Goal: Transaction & Acquisition: Purchase product/service

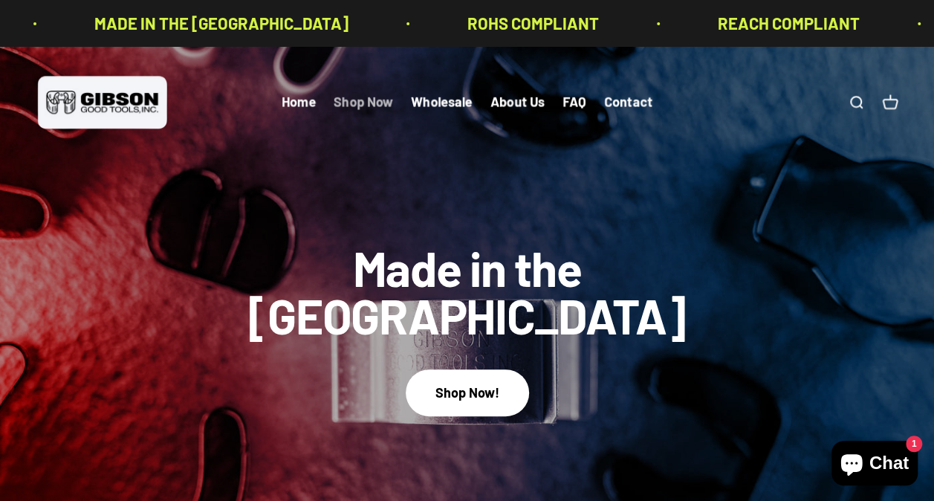
click at [371, 104] on link "Shop Now" at bounding box center [363, 102] width 59 height 16
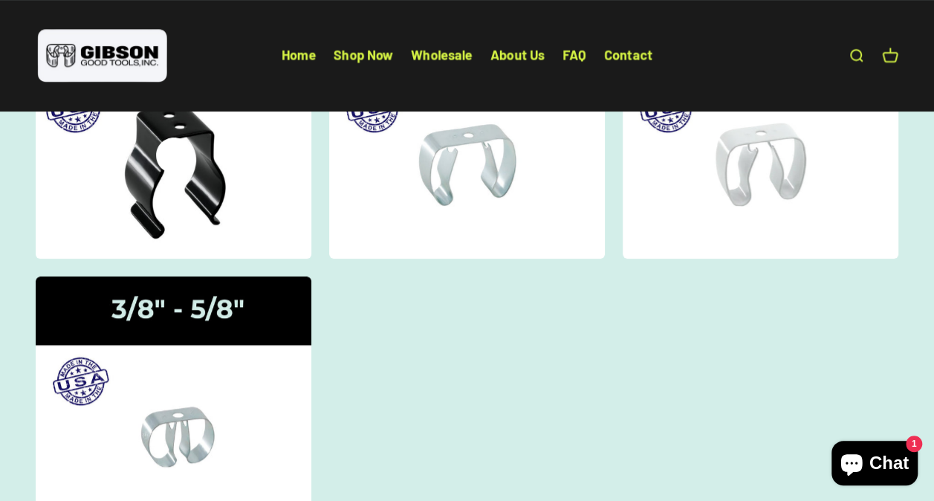
scroll to position [371, 0]
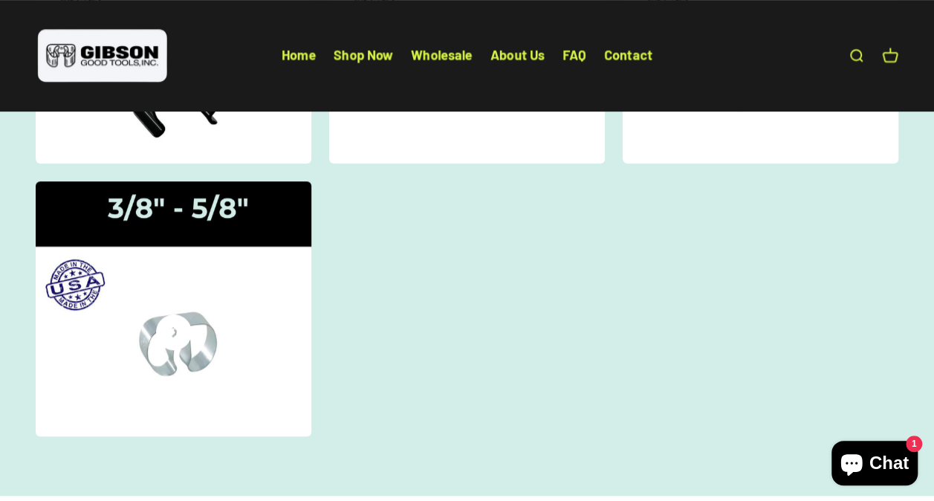
click at [143, 253] on img at bounding box center [173, 309] width 292 height 270
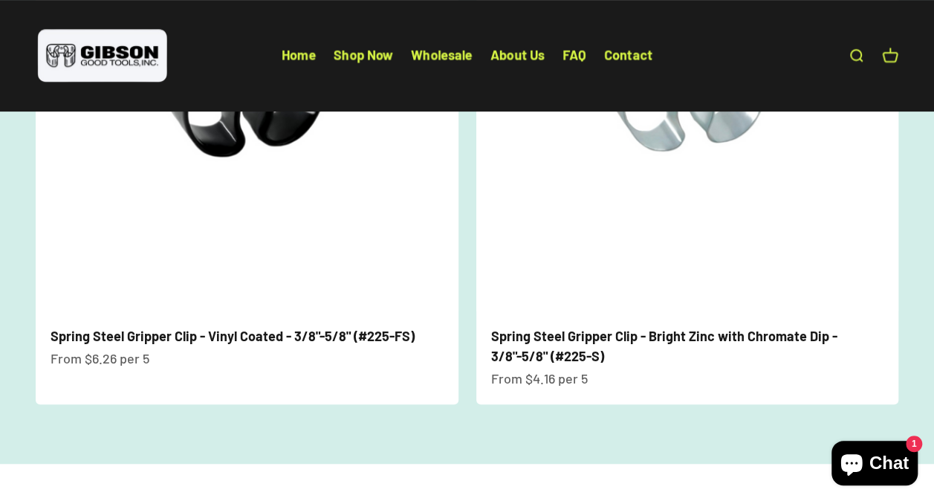
scroll to position [223, 0]
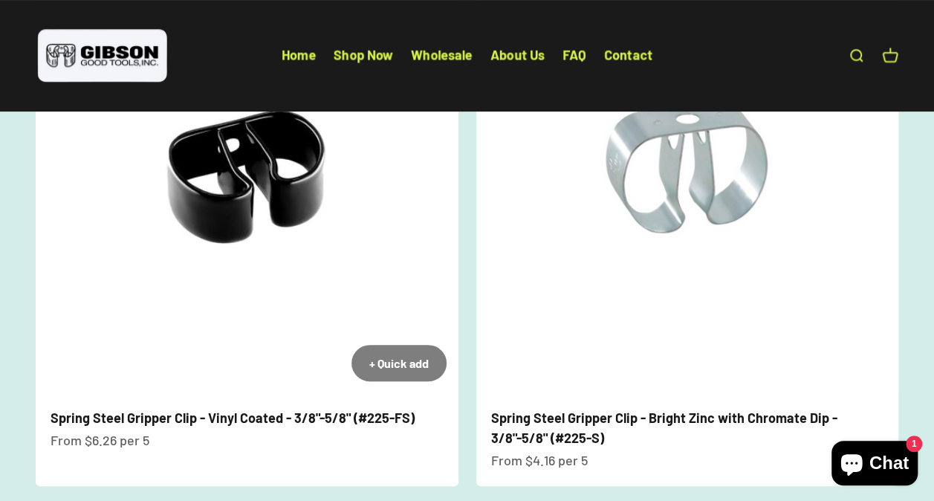
click at [217, 215] on img at bounding box center [247, 182] width 423 height 423
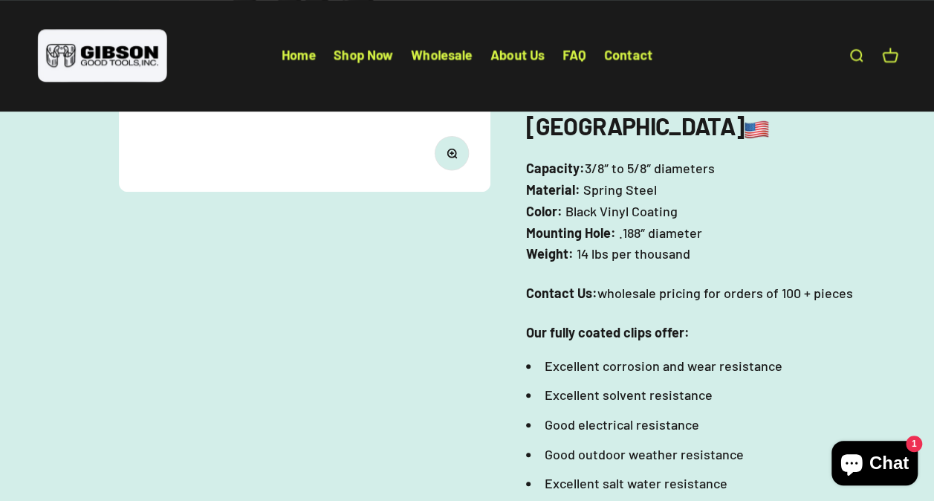
scroll to position [594, 0]
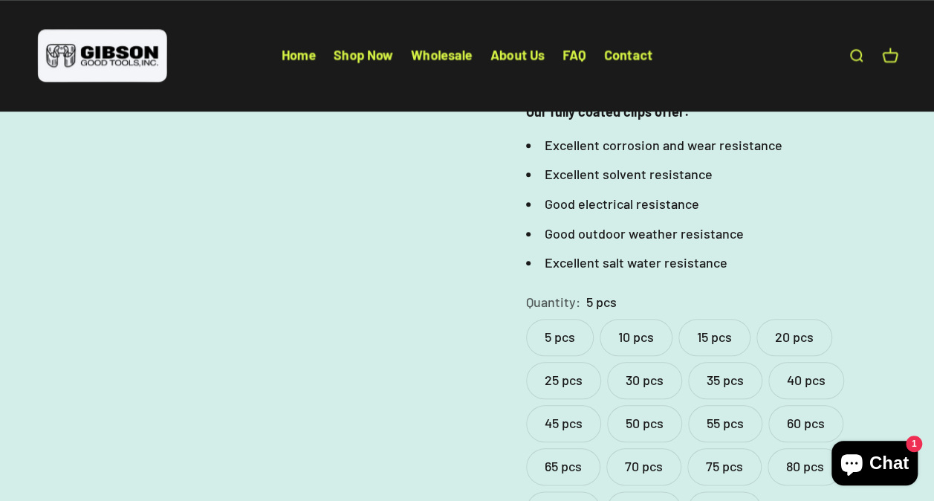
click at [789, 319] on label "20 pcs" at bounding box center [794, 337] width 76 height 37
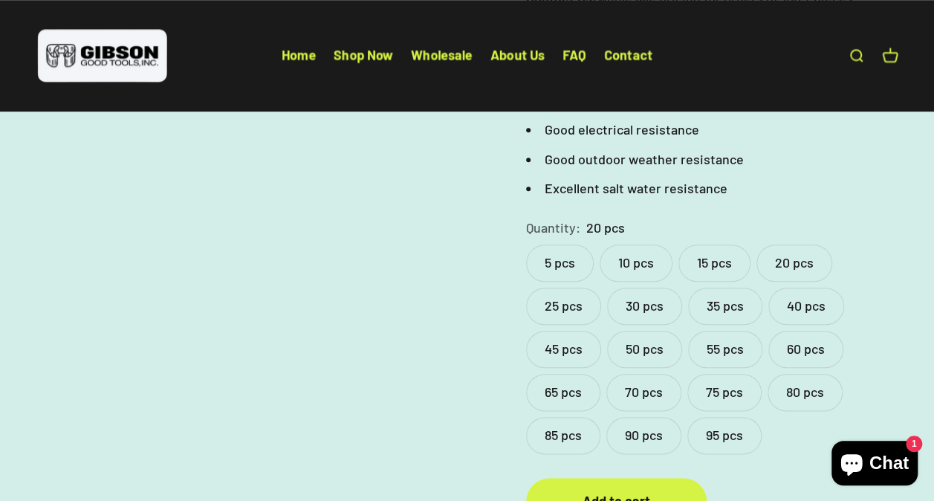
click at [636, 331] on label "50 pcs" at bounding box center [644, 349] width 75 height 37
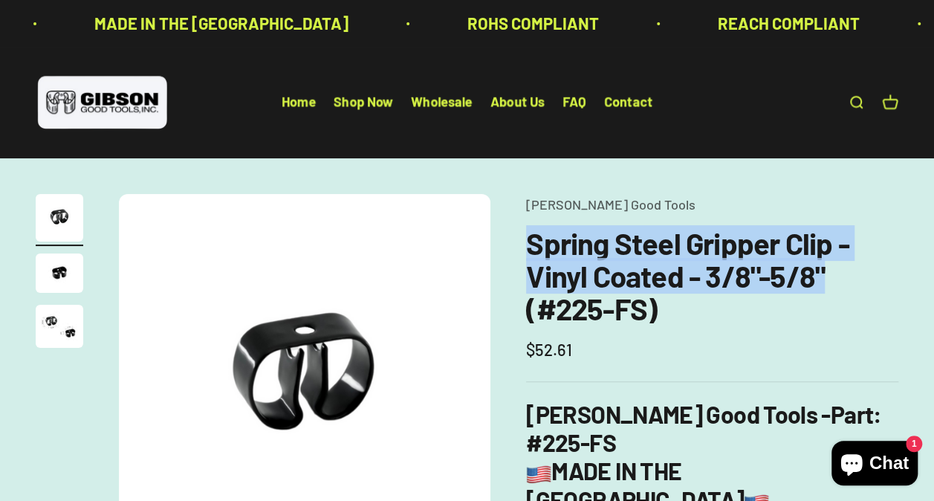
drag, startPoint x: 823, startPoint y: 270, endPoint x: 524, endPoint y: 244, distance: 300.6
copy h1 "Spring Steel Gripper Clip - Vinyl Coated - 3/8"-5/8""
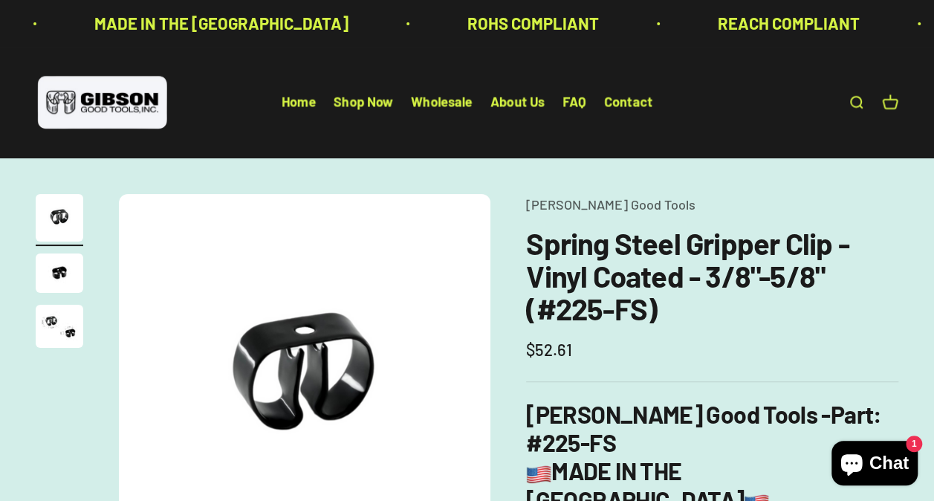
click at [671, 321] on h1 "Spring Steel Gripper Clip - Vinyl Coated - 3/8"-5/8" (#225-FS)" at bounding box center [712, 276] width 372 height 98
drag, startPoint x: 666, startPoint y: 306, endPoint x: 523, endPoint y: 304, distance: 143.4
copy h1 "(#225-FS)"
